Goal: Register for event/course

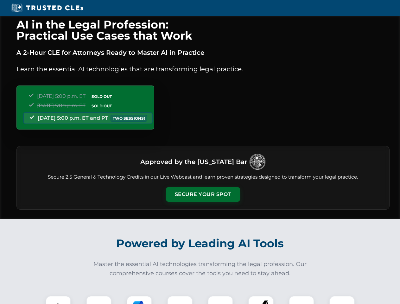
click at [203, 194] on button "Secure Your Spot" at bounding box center [203, 194] width 74 height 15
click at [58, 300] on img at bounding box center [58, 308] width 18 height 18
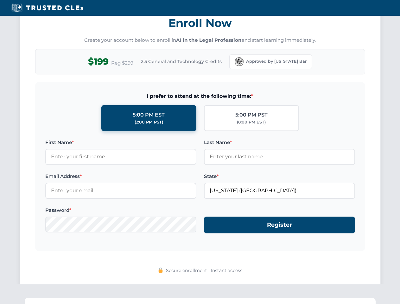
scroll to position [621, 0]
